Goal: Task Accomplishment & Management: Manage account settings

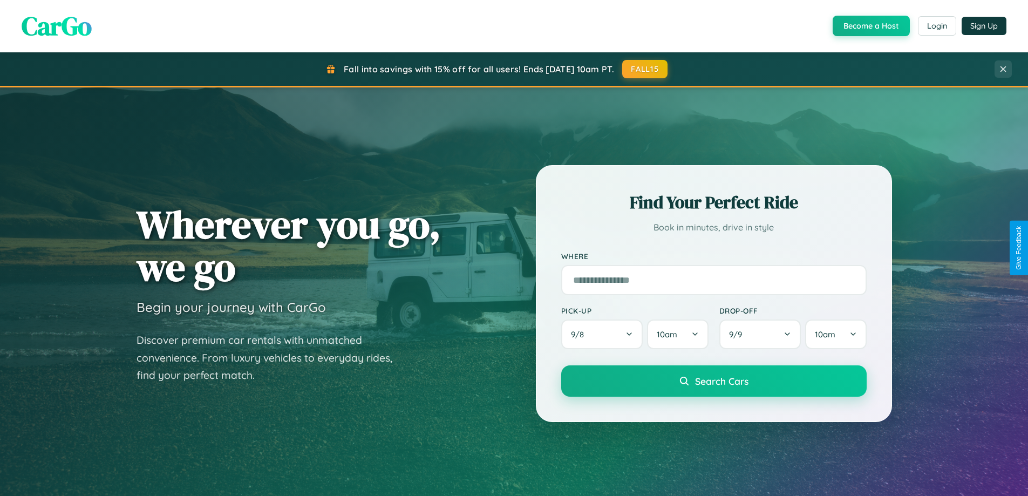
scroll to position [2076, 0]
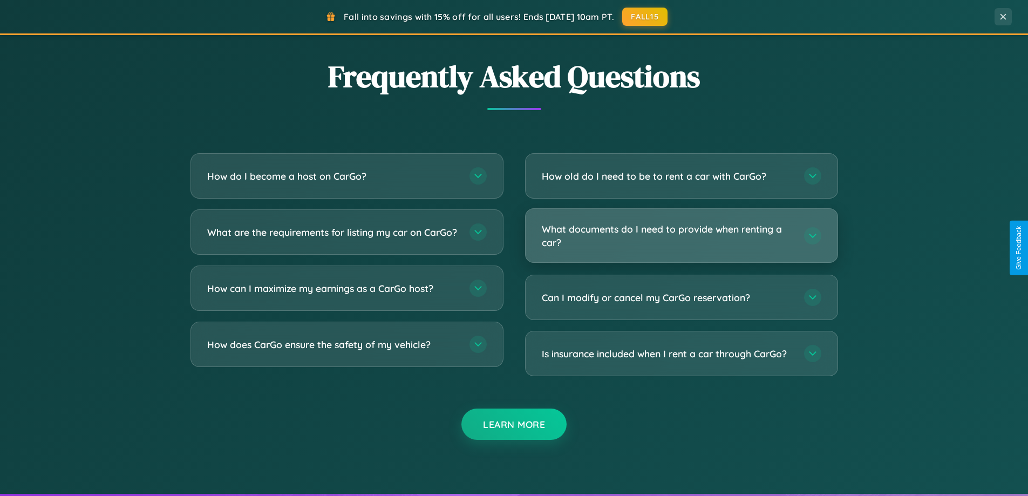
click at [681, 235] on h3 "What documents do I need to provide when renting a car?" at bounding box center [667, 235] width 251 height 26
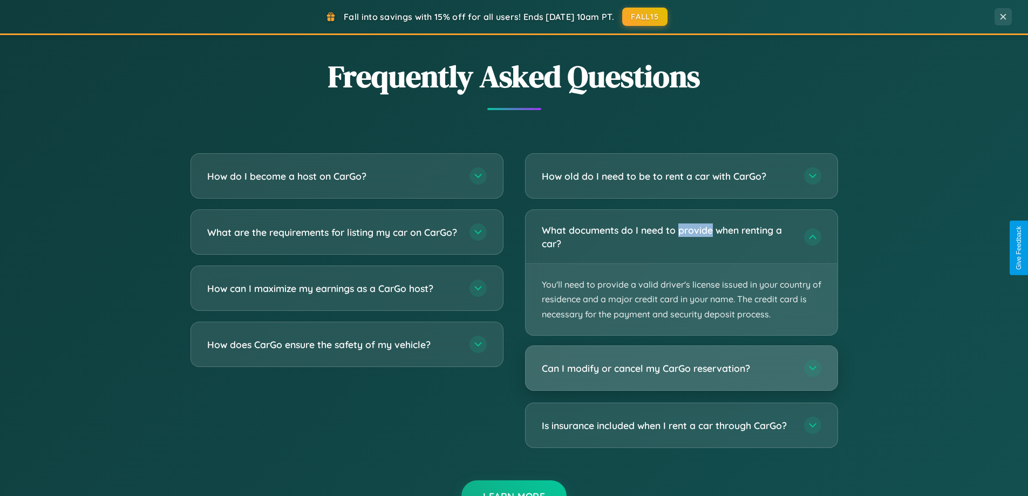
click at [681, 369] on h3 "Can I modify or cancel my CarGo reservation?" at bounding box center [667, 368] width 251 height 13
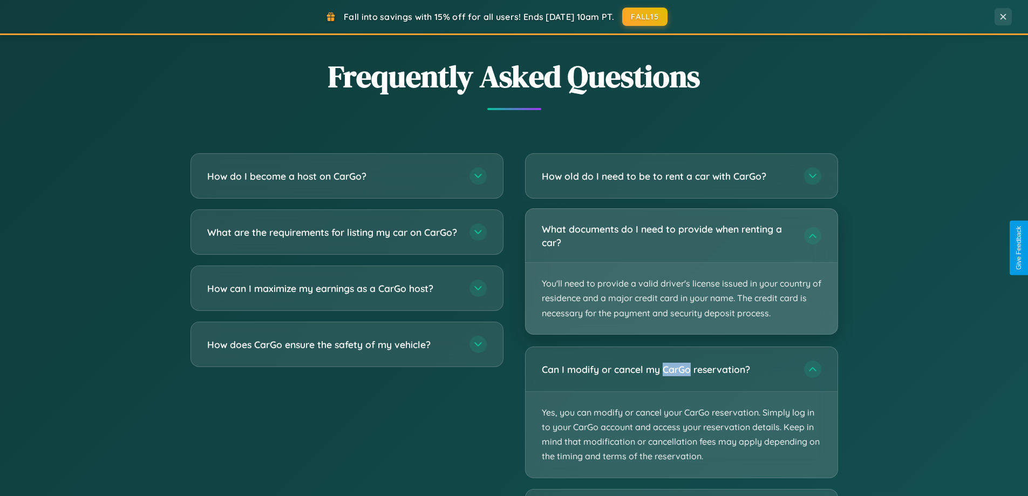
click at [681, 272] on p "You'll need to provide a valid driver's license issued in your country of resid…" at bounding box center [682, 298] width 312 height 71
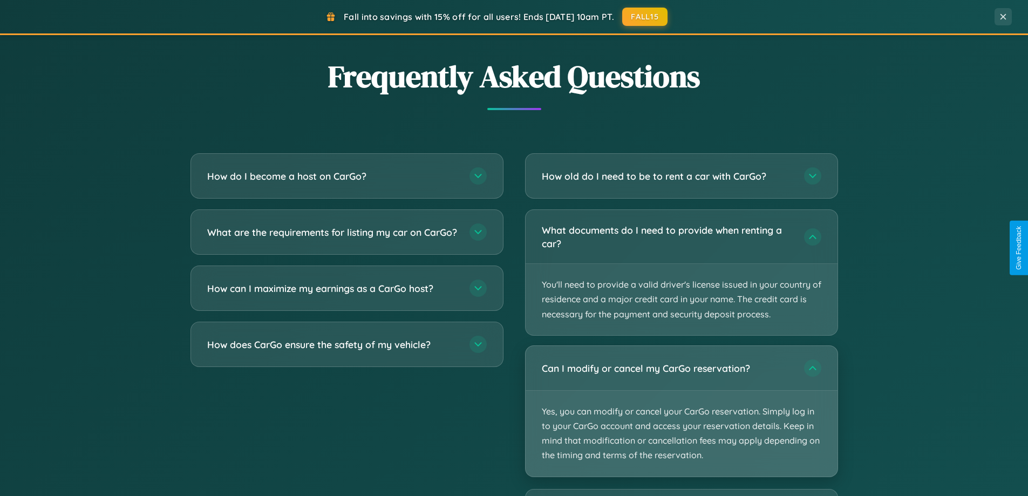
click at [681, 411] on p "Yes, you can modify or cancel your CarGo reservation. Simply log in to your Car…" at bounding box center [682, 434] width 312 height 86
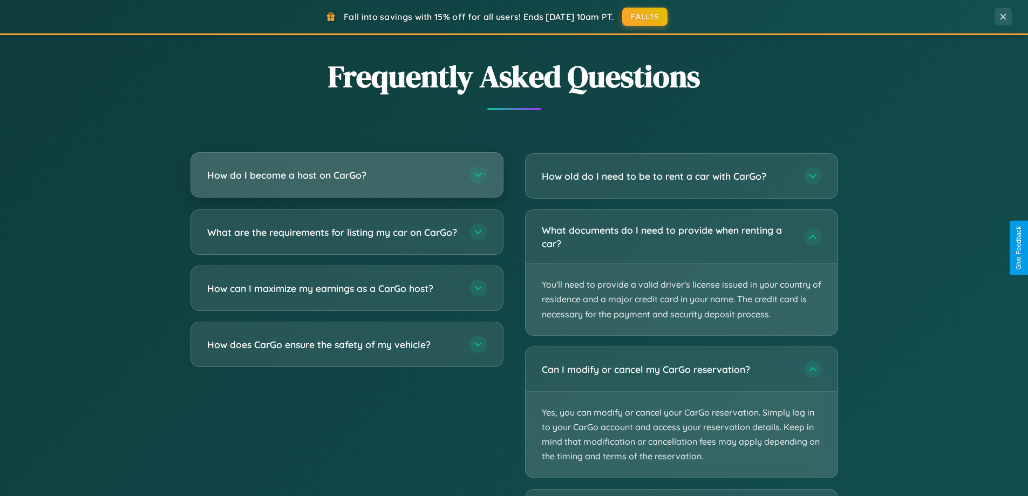
click at [346, 176] on h3 "How do I become a host on CarGo?" at bounding box center [332, 174] width 251 height 13
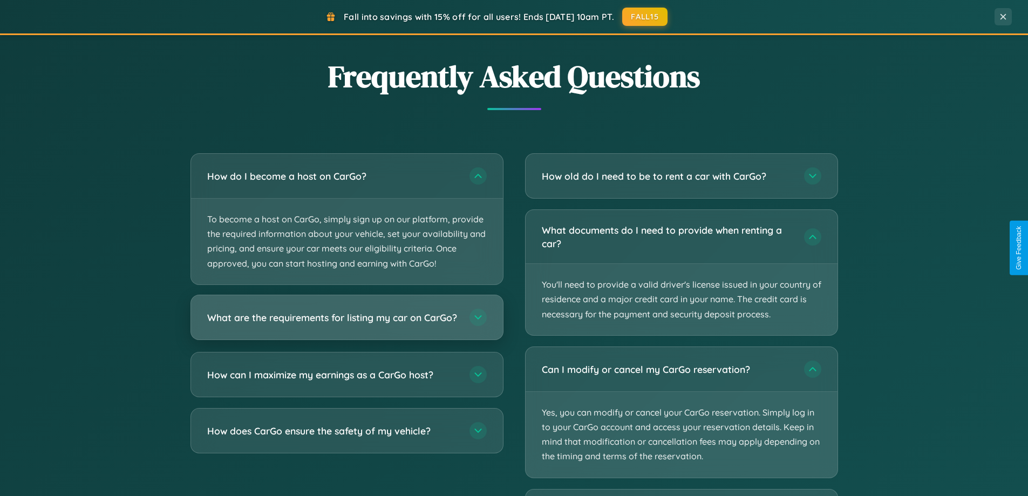
click at [346, 322] on h3 "What are the requirements for listing my car on CarGo?" at bounding box center [332, 316] width 251 height 13
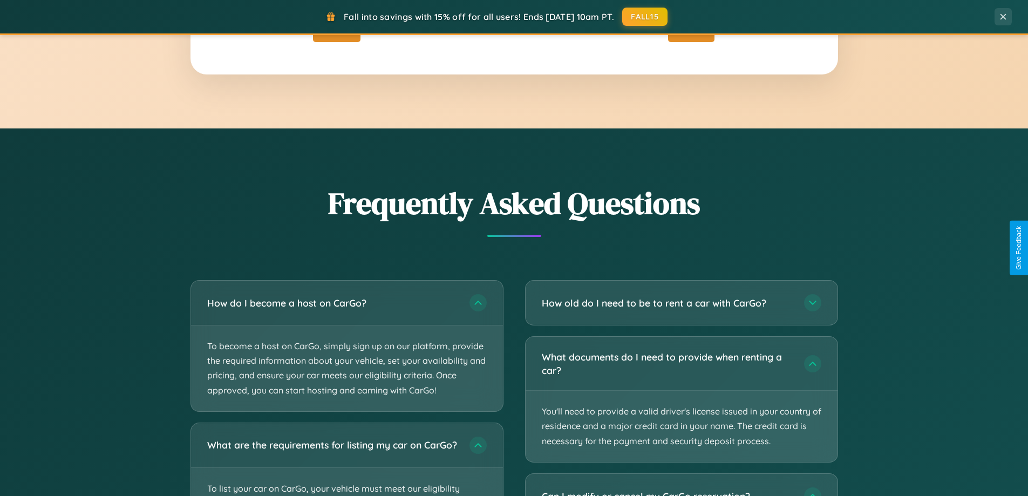
scroll to position [0, 0]
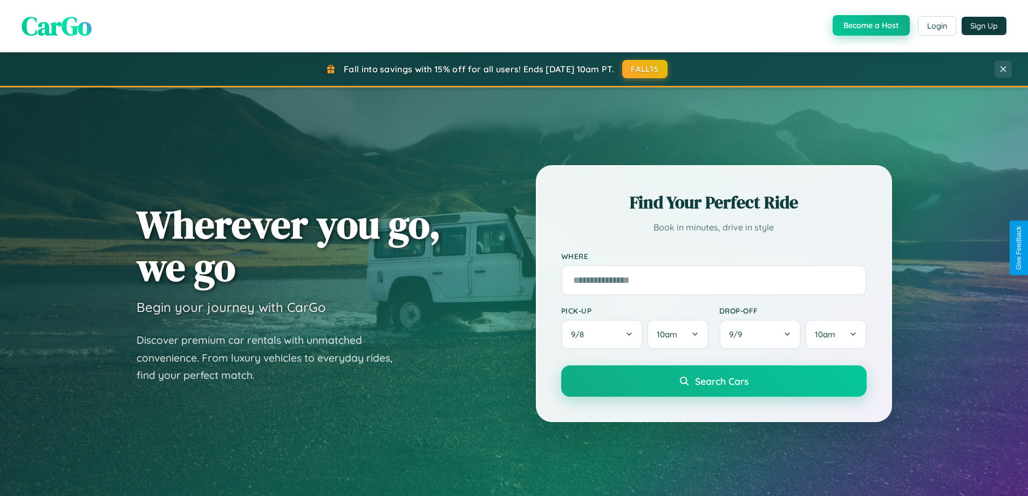
click at [870, 26] on button "Become a Host" at bounding box center [871, 25] width 77 height 21
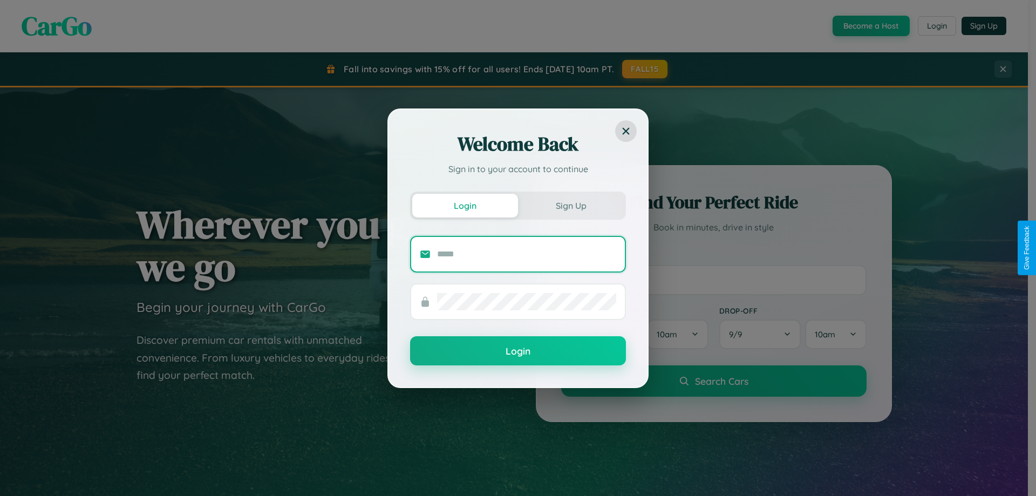
click at [527, 254] on input "text" at bounding box center [526, 254] width 179 height 17
type input "**********"
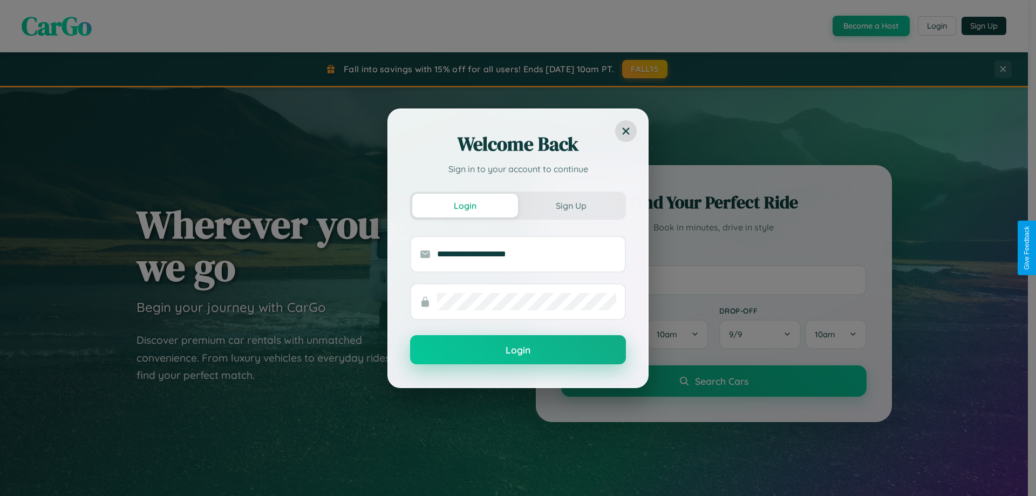
click at [518, 350] on button "Login" at bounding box center [518, 349] width 216 height 29
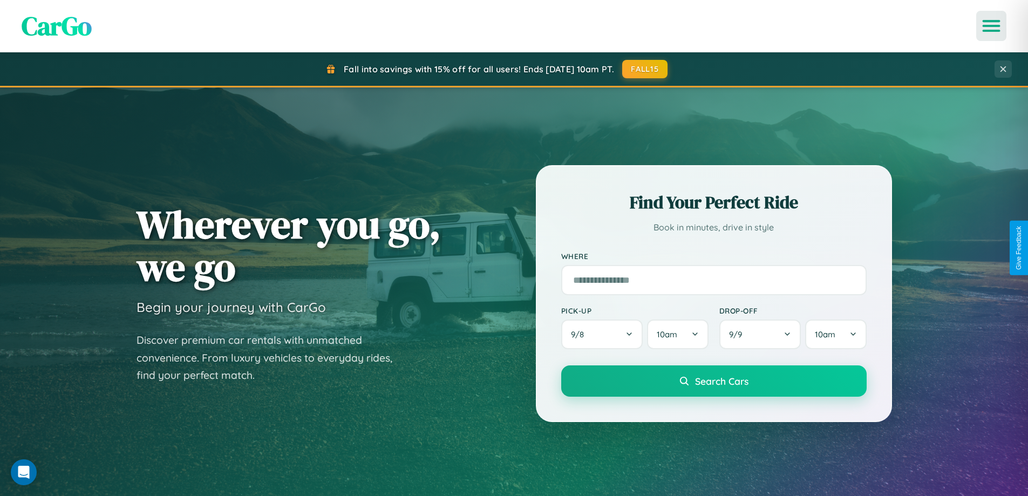
click at [991, 26] on icon "Open menu" at bounding box center [992, 26] width 16 height 10
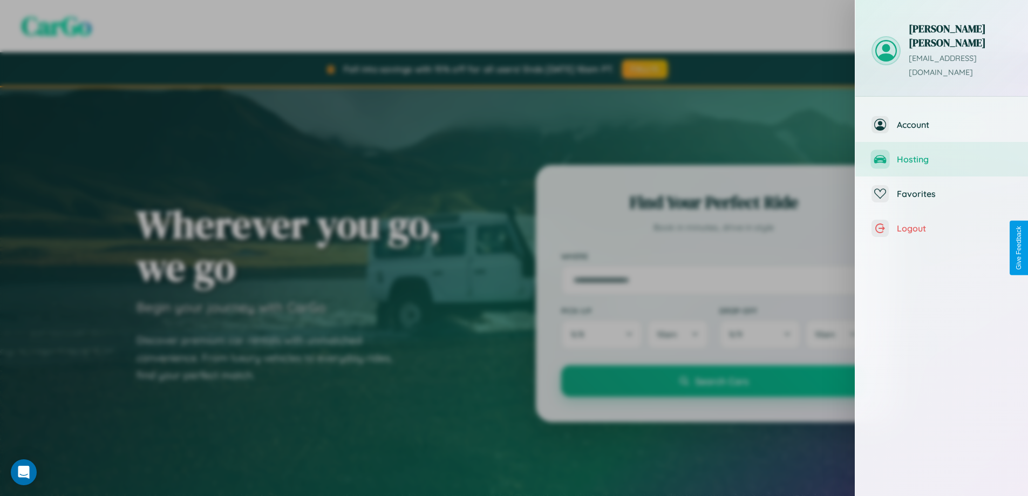
click at [942, 154] on span "Hosting" at bounding box center [954, 159] width 115 height 11
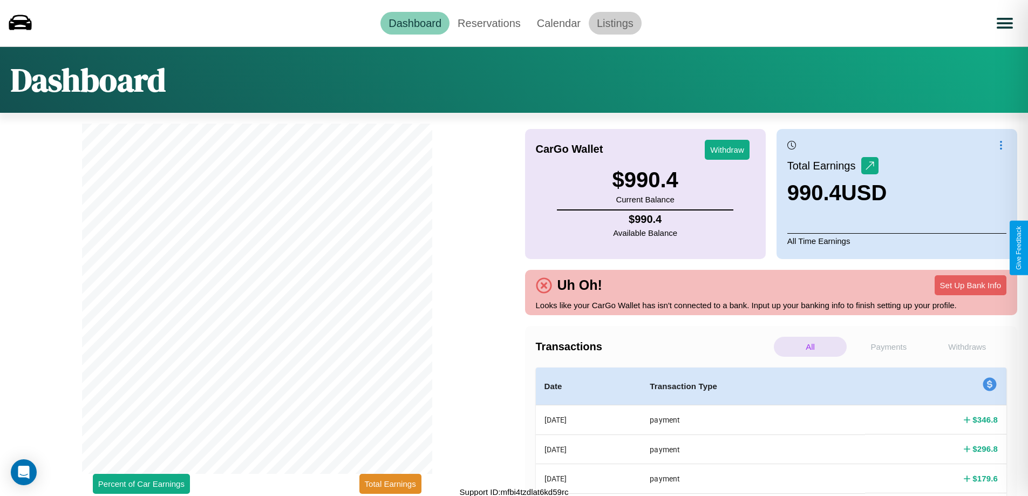
click at [615, 23] on link "Listings" at bounding box center [615, 23] width 53 height 23
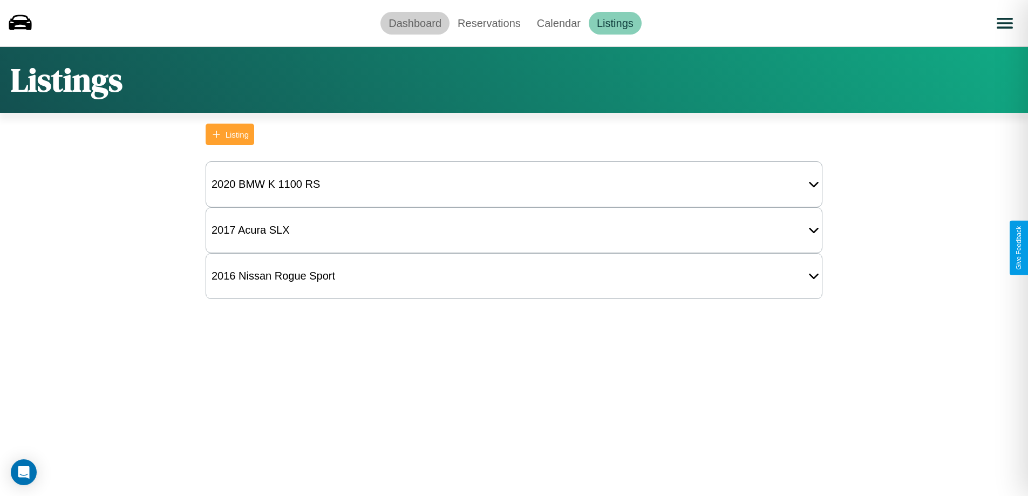
click at [415, 23] on link "Dashboard" at bounding box center [414, 23] width 69 height 23
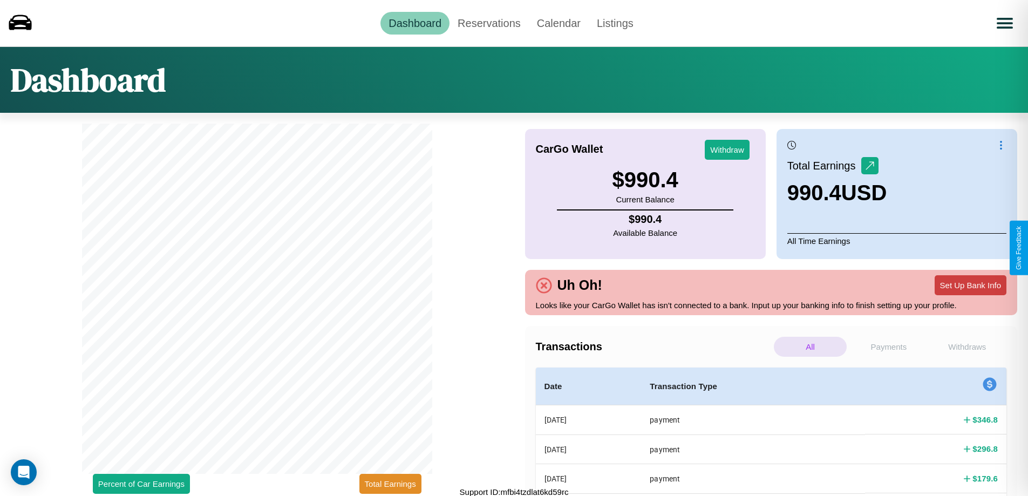
click at [970, 285] on button "Set Up Bank Info" at bounding box center [971, 285] width 72 height 20
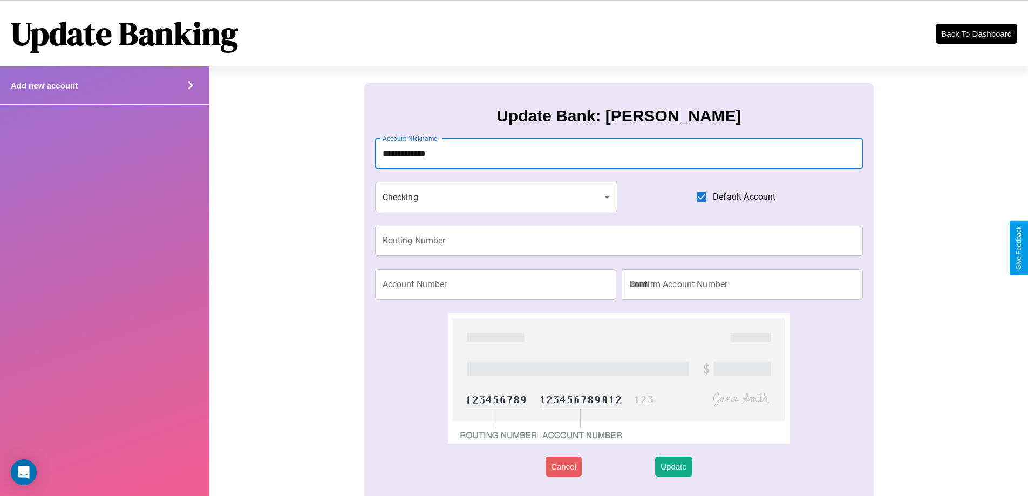
type input "**********"
